Goal: Check status: Check status

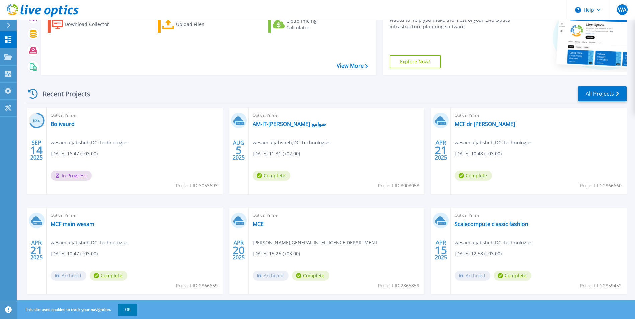
scroll to position [67, 0]
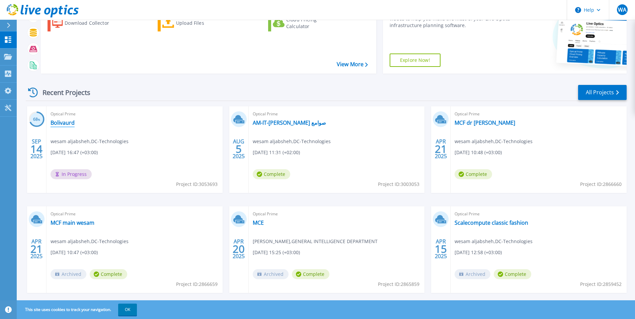
click at [65, 125] on link "Bolivaurd" at bounding box center [63, 122] width 24 height 7
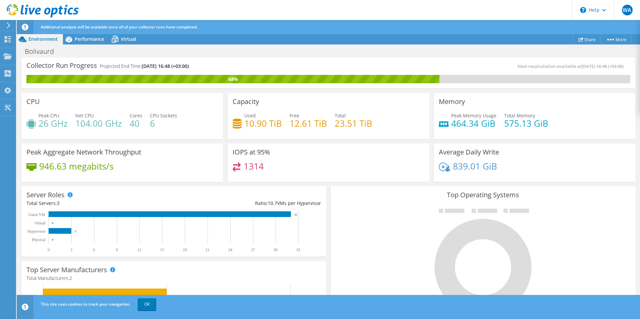
scroll to position [201, 0]
click at [137, 125] on h4 "40" at bounding box center [135, 123] width 13 height 7
click at [130, 125] on h4 "40" at bounding box center [135, 123] width 13 height 7
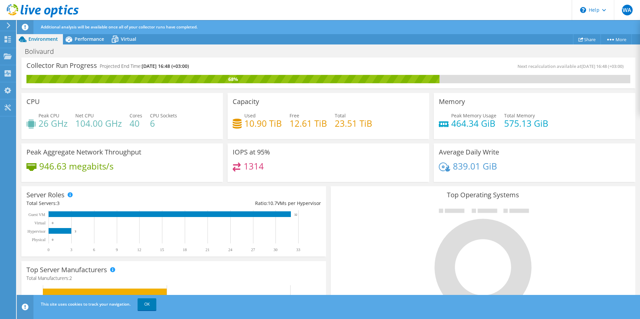
drag, startPoint x: 130, startPoint y: 125, endPoint x: 233, endPoint y: 134, distance: 103.0
click at [233, 134] on div "Capacity Used 10.90 TiB Free 12.61 TiB Total 23.51 TiB" at bounding box center [327, 116] width 201 height 46
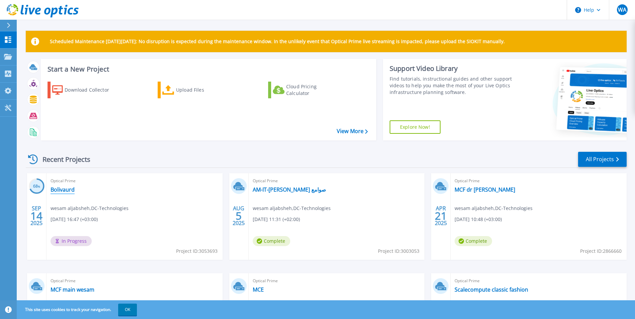
click at [69, 191] on link "Bolivaurd" at bounding box center [63, 189] width 24 height 7
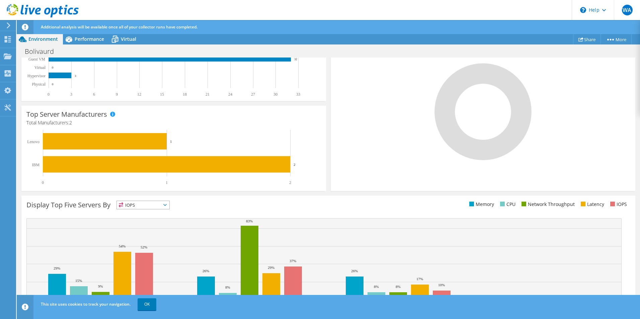
scroll to position [167, 0]
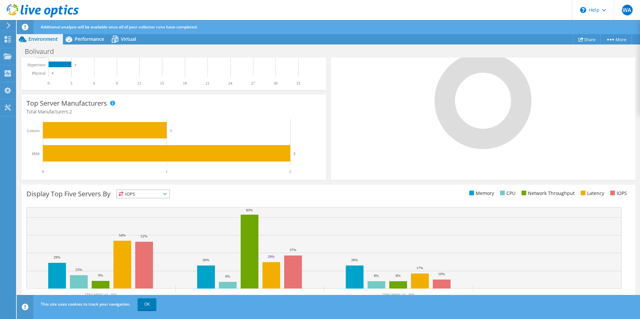
click at [152, 297] on div "This site uses cookies to track your navigation. OK" at bounding box center [340, 304] width 603 height 19
click at [146, 303] on link "OK" at bounding box center [146, 304] width 19 height 12
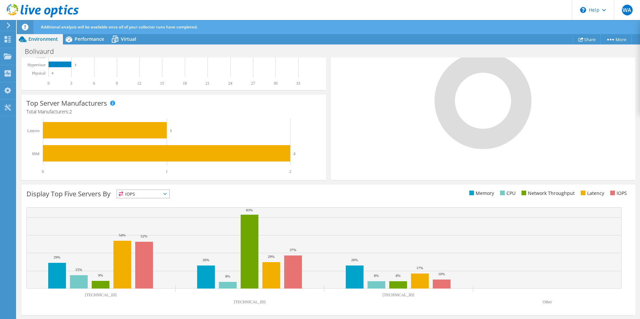
click at [295, 156] on rect at bounding box center [170, 146] width 288 height 55
click at [295, 153] on text "2" at bounding box center [294, 154] width 2 height 4
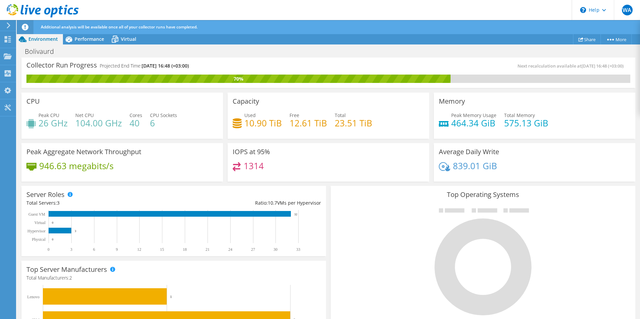
scroll to position [0, 0]
